Goal: Transaction & Acquisition: Purchase product/service

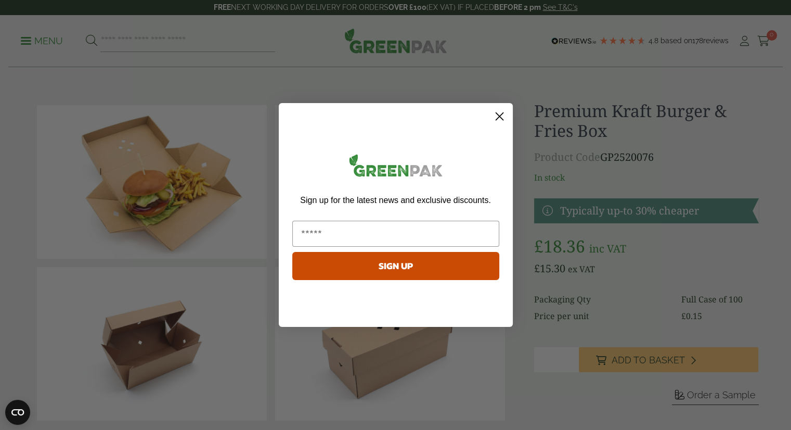
click at [498, 117] on icon "Close dialog" at bounding box center [499, 116] width 7 height 7
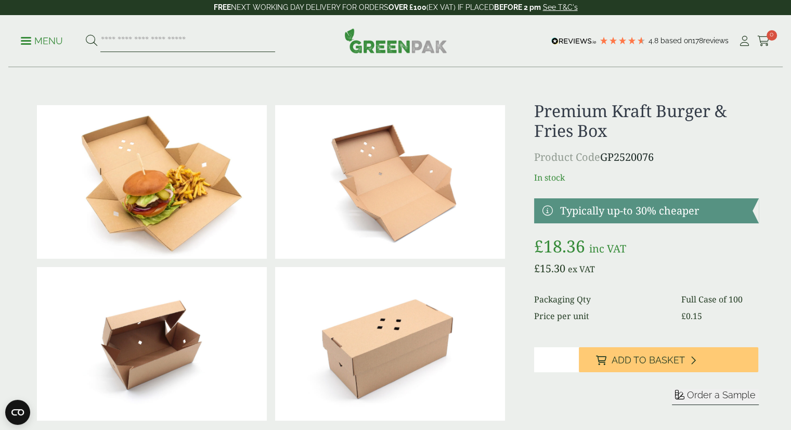
click at [148, 34] on input "search" at bounding box center [187, 41] width 175 height 22
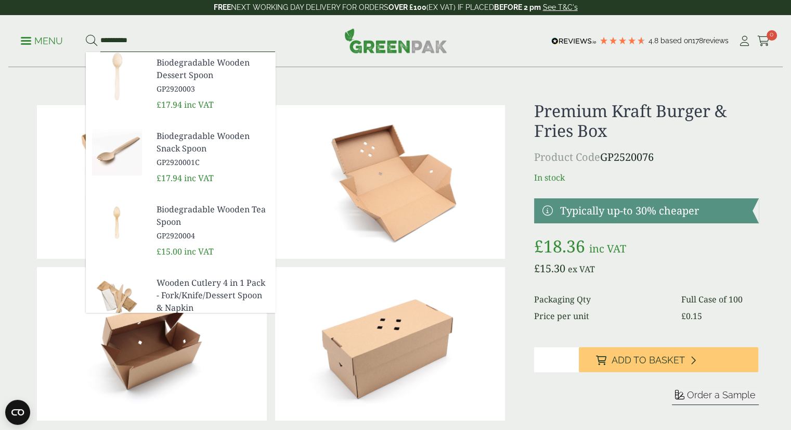
type input "**********"
click at [115, 152] on img at bounding box center [117, 150] width 62 height 50
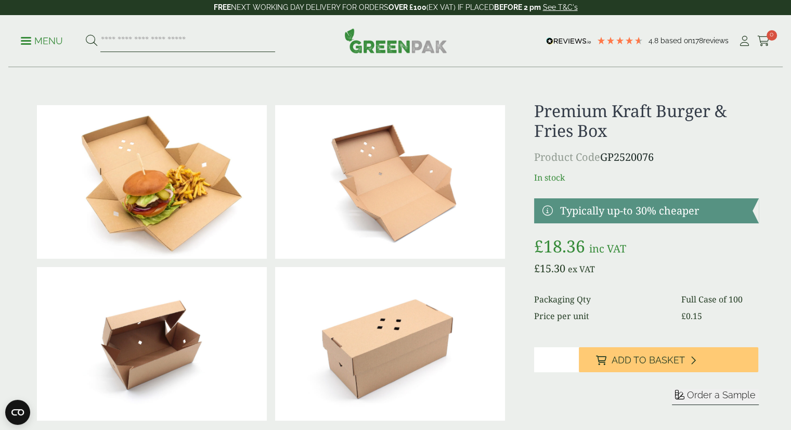
click at [150, 44] on input "search" at bounding box center [187, 41] width 175 height 22
click at [25, 40] on span at bounding box center [26, 41] width 10 height 2
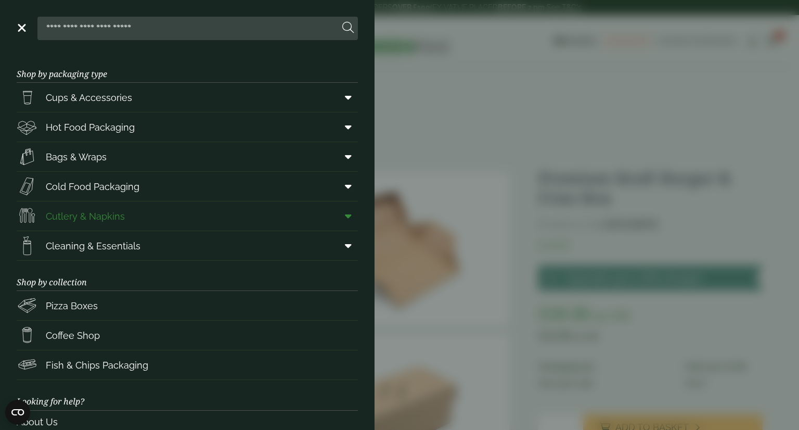
click at [129, 218] on link "Cutlery & Napkins" at bounding box center [187, 215] width 341 height 29
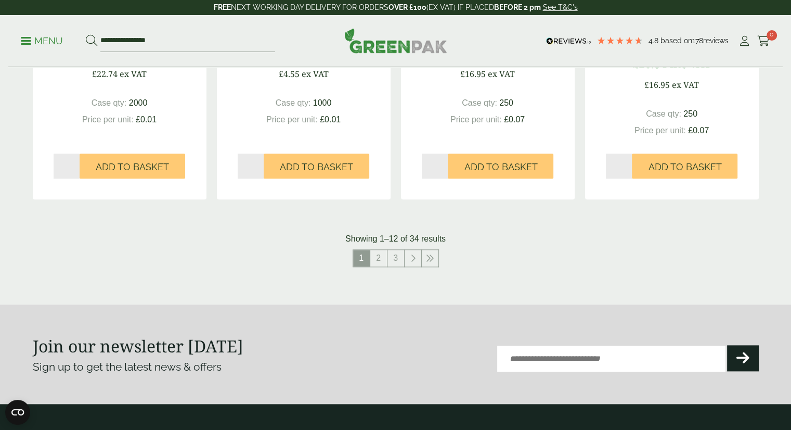
scroll to position [1125, 0]
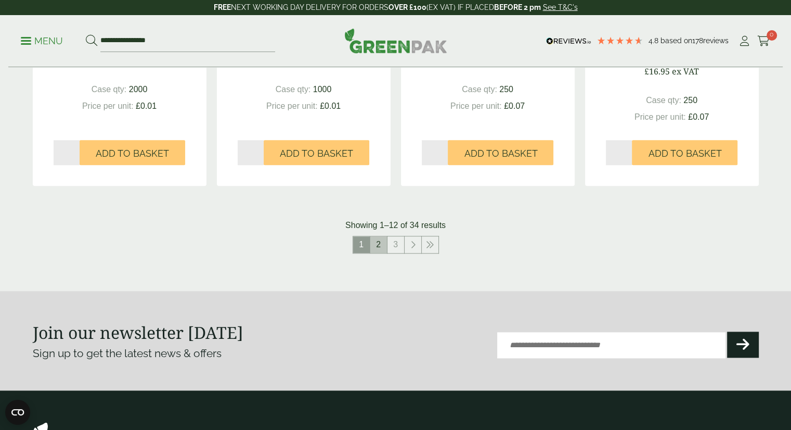
click at [379, 250] on link "2" at bounding box center [378, 244] width 17 height 17
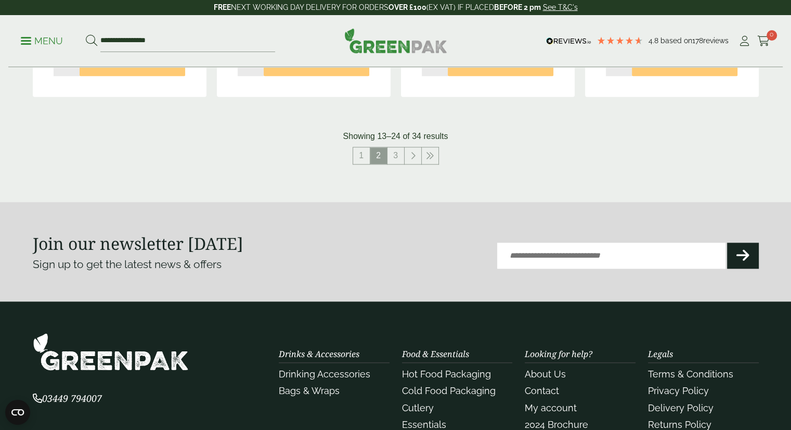
scroll to position [1207, 0]
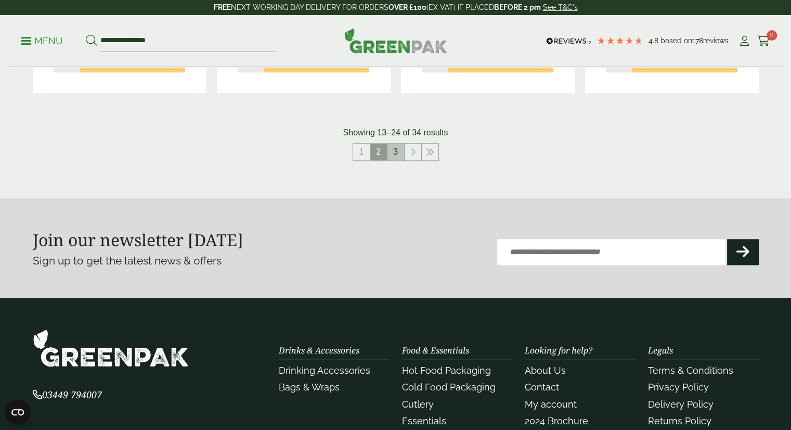
click at [396, 152] on link "3" at bounding box center [396, 152] width 17 height 17
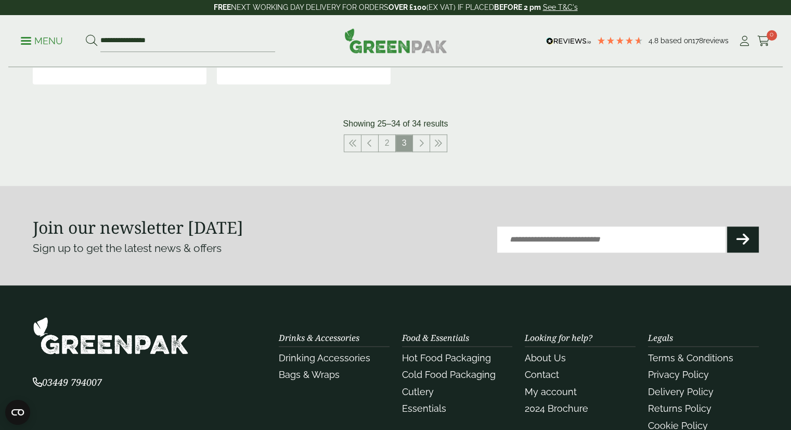
scroll to position [1218, 0]
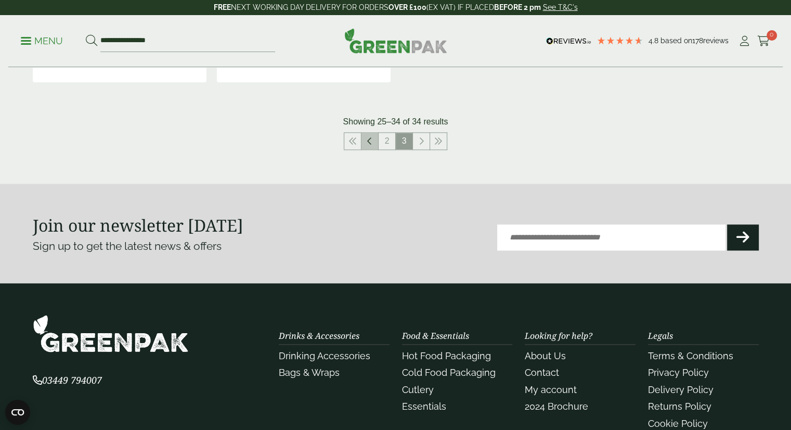
click at [374, 142] on link at bounding box center [370, 141] width 17 height 17
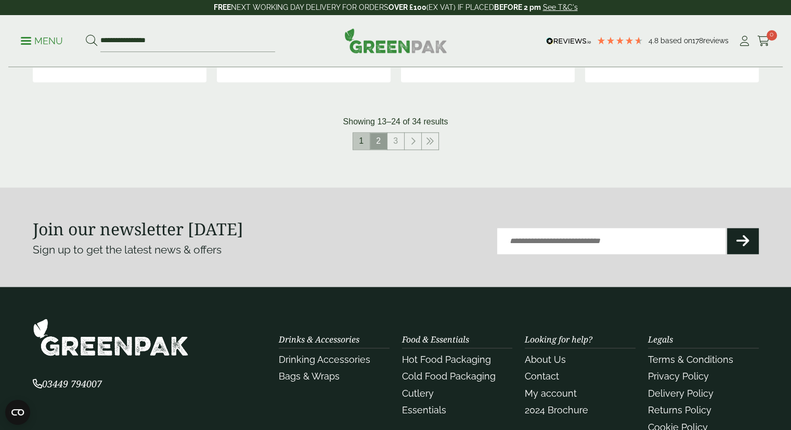
click at [363, 144] on link "1" at bounding box center [361, 141] width 17 height 17
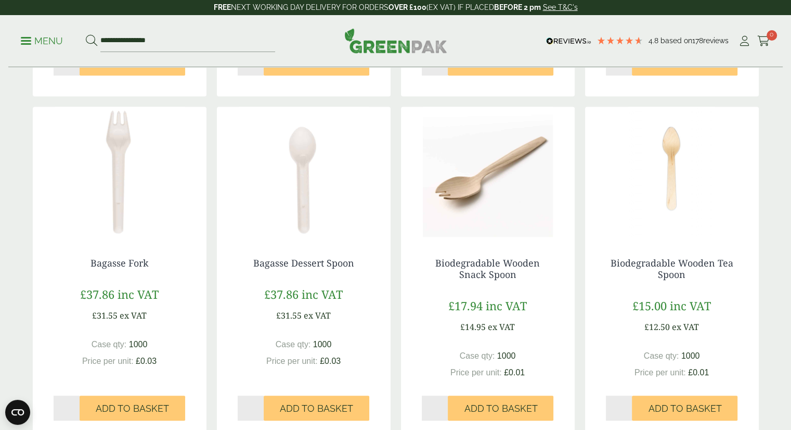
scroll to position [516, 0]
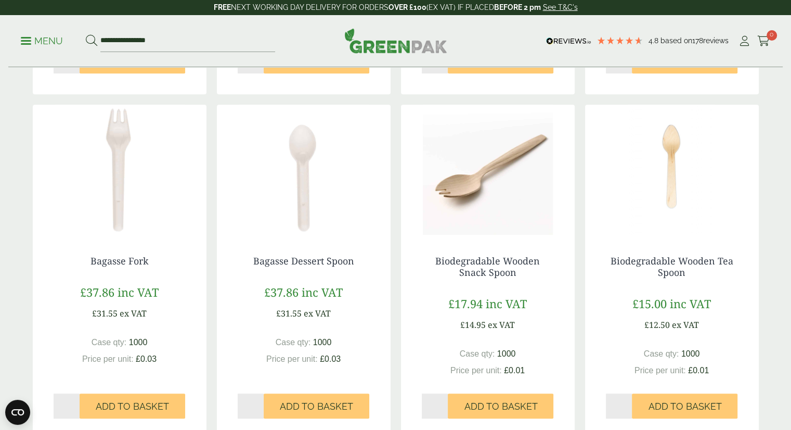
click at [484, 204] on img at bounding box center [488, 170] width 174 height 130
